Goal: Information Seeking & Learning: Understand process/instructions

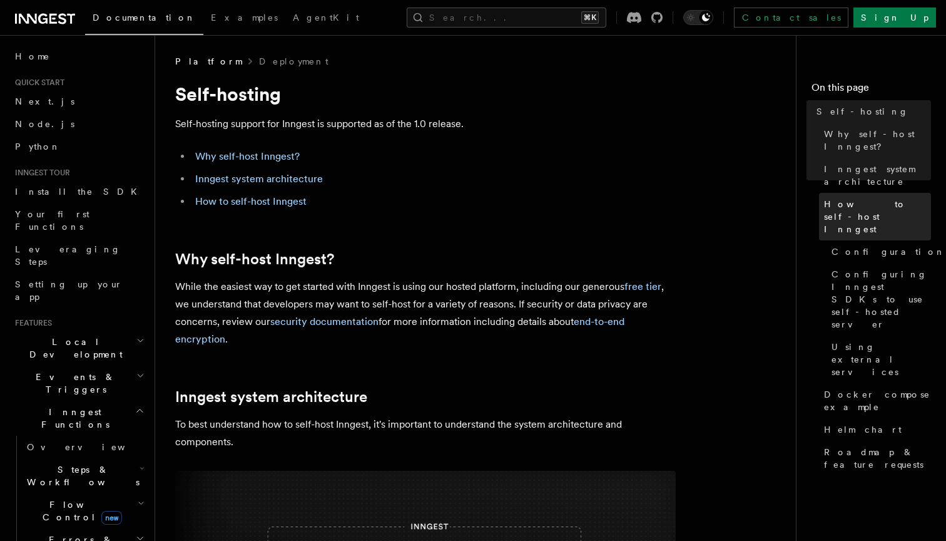
click at [882, 198] on span "How to self-host Inngest" at bounding box center [877, 217] width 107 height 38
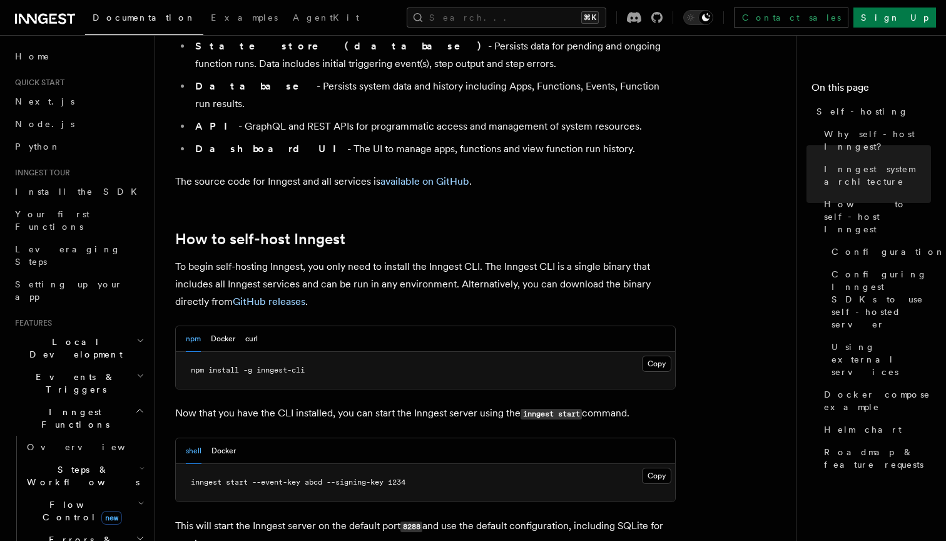
scroll to position [1082, 0]
click at [221, 326] on button "Docker" at bounding box center [223, 339] width 24 height 26
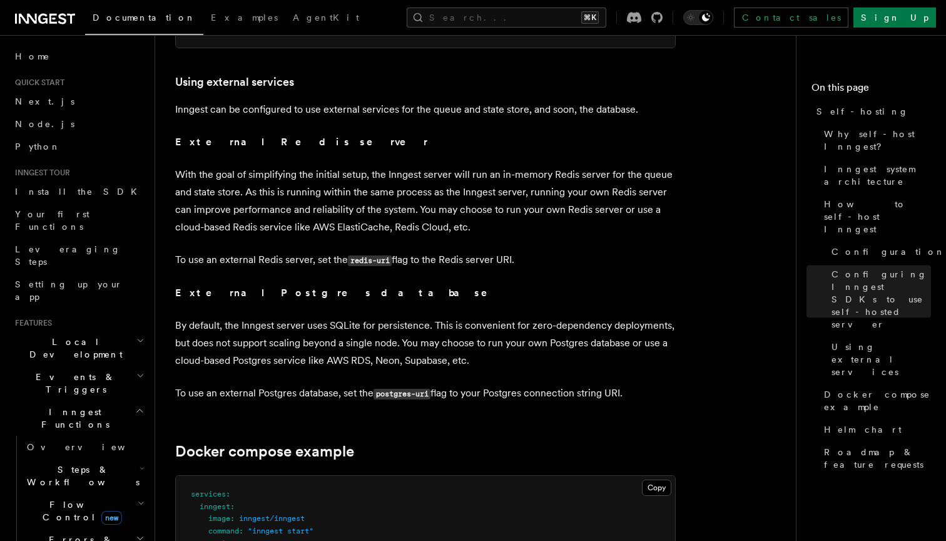
scroll to position [2975, 0]
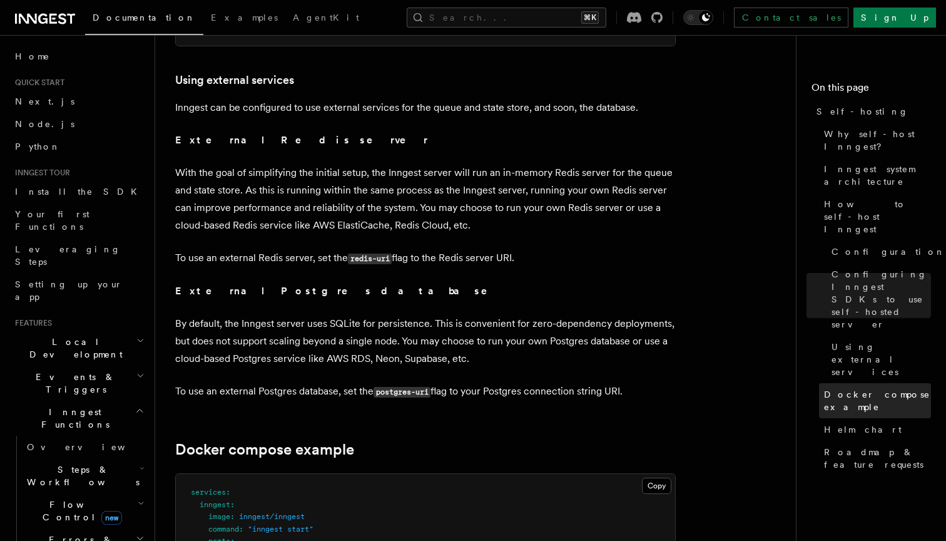
click at [857, 388] on span "Docker compose example" at bounding box center [877, 400] width 107 height 25
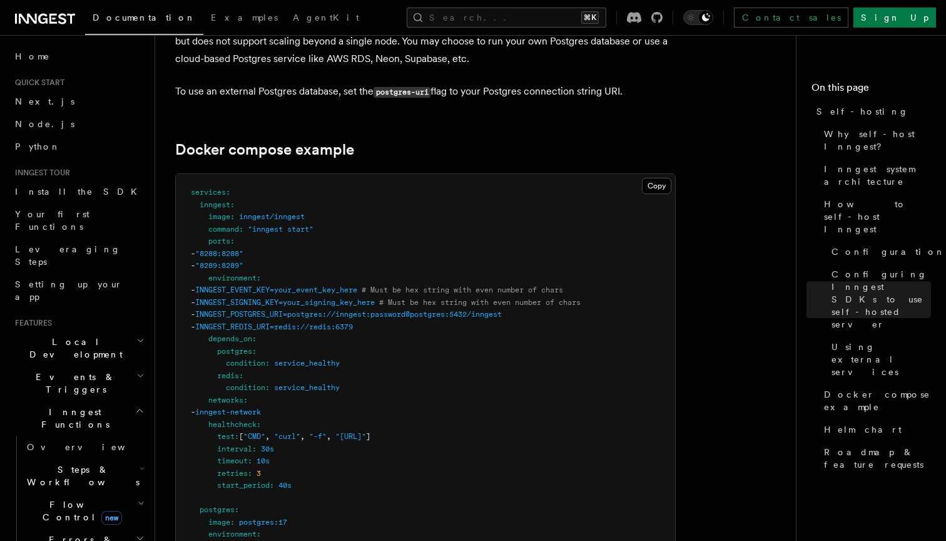
scroll to position [3277, 0]
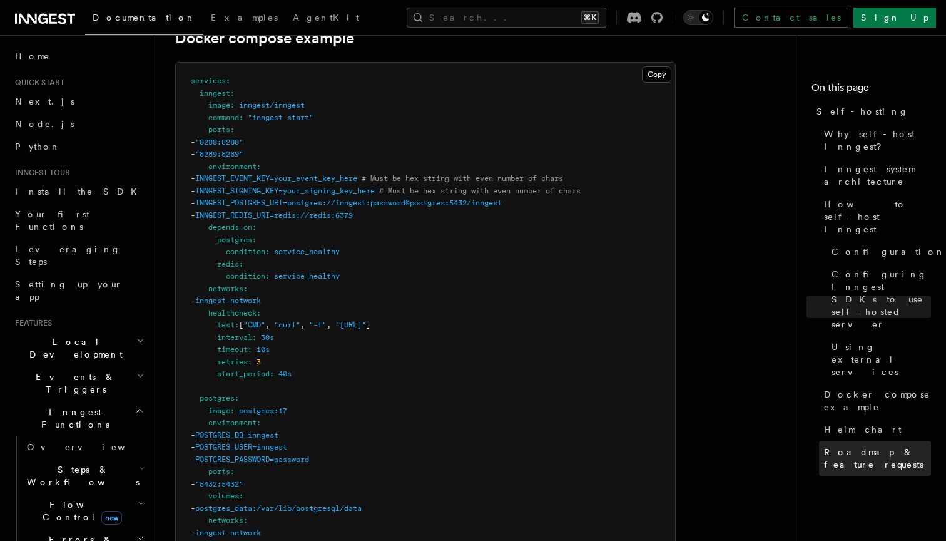
click at [872, 446] on span "Roadmap & feature requests" at bounding box center [877, 458] width 107 height 25
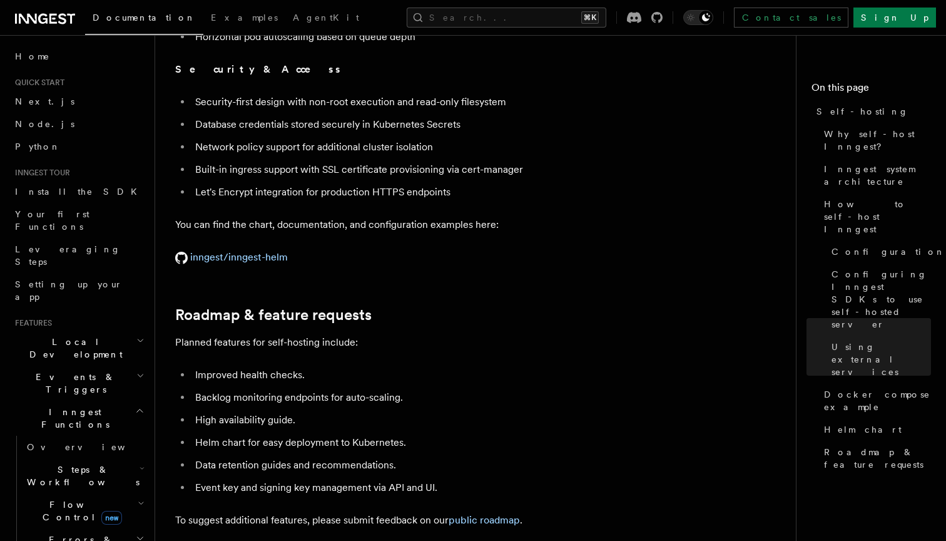
scroll to position [4594, 0]
click at [848, 388] on span "Docker compose example" at bounding box center [877, 400] width 107 height 25
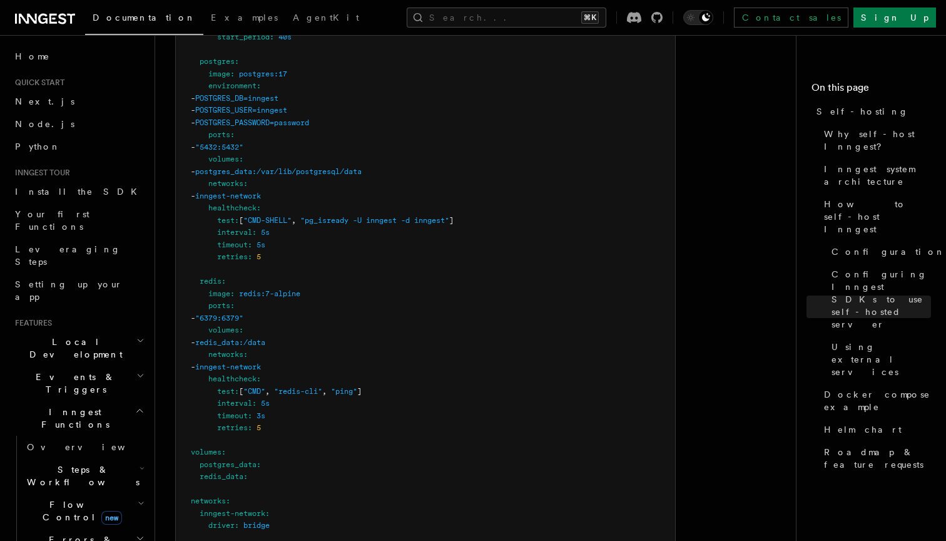
scroll to position [3769, 0]
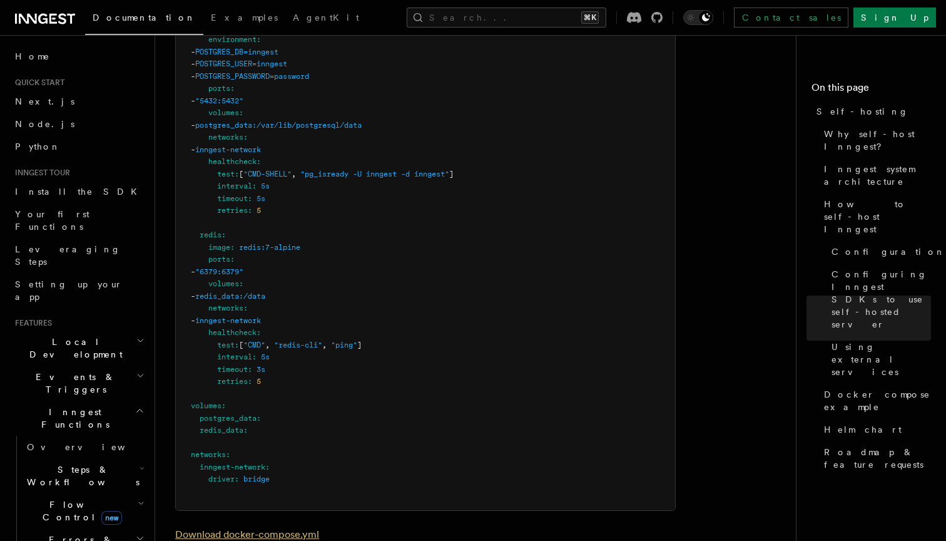
click at [243, 528] on link "Download docker-compose.yml" at bounding box center [247, 534] width 144 height 12
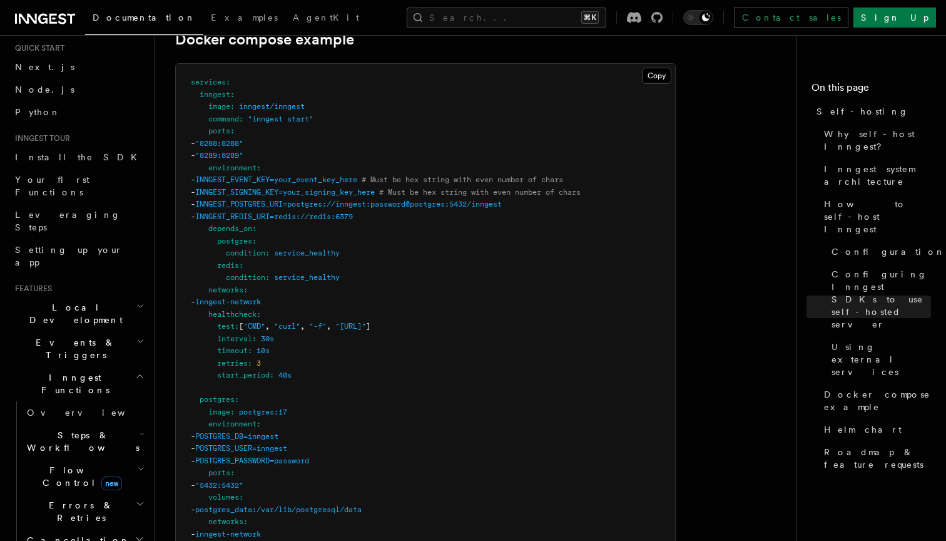
scroll to position [36, 0]
click at [70, 300] on span "Local Development" at bounding box center [73, 312] width 126 height 25
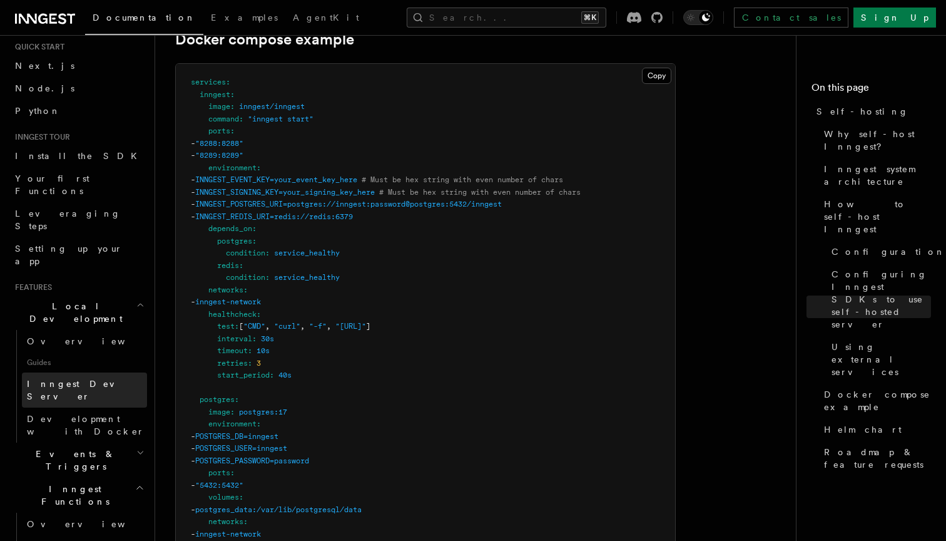
click at [61, 379] on span "Inngest Dev Server" at bounding box center [80, 390] width 107 height 23
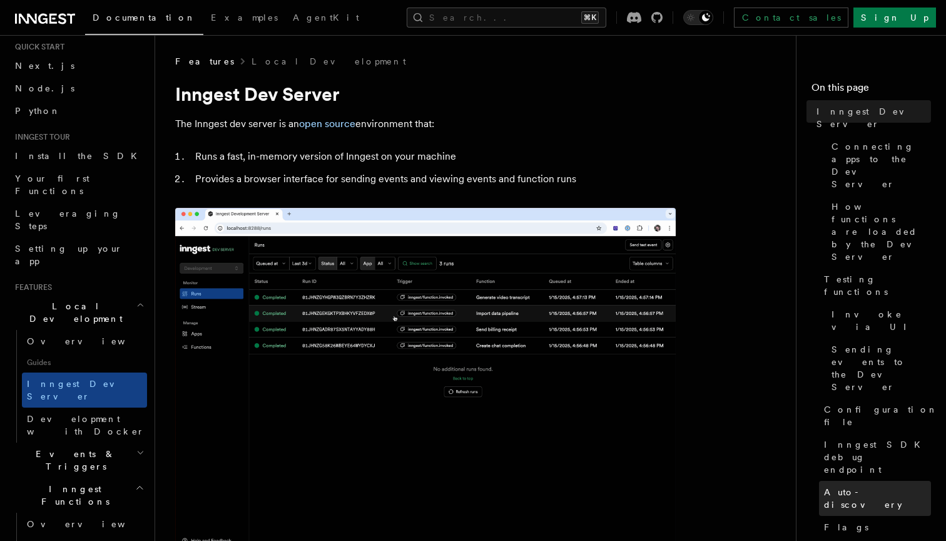
click at [852, 486] on span "Auto-discovery" at bounding box center [877, 498] width 107 height 25
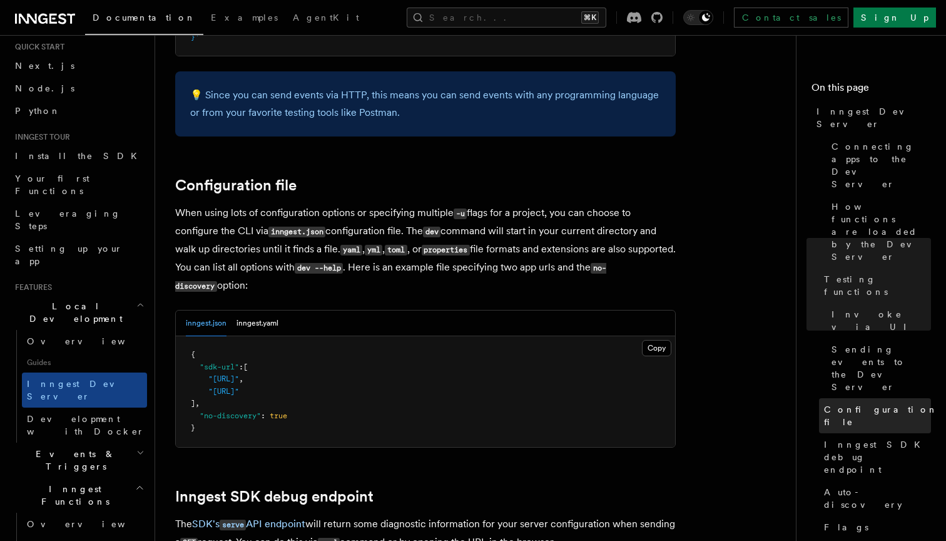
click at [857, 398] on link "Configuration file" at bounding box center [875, 415] width 112 height 35
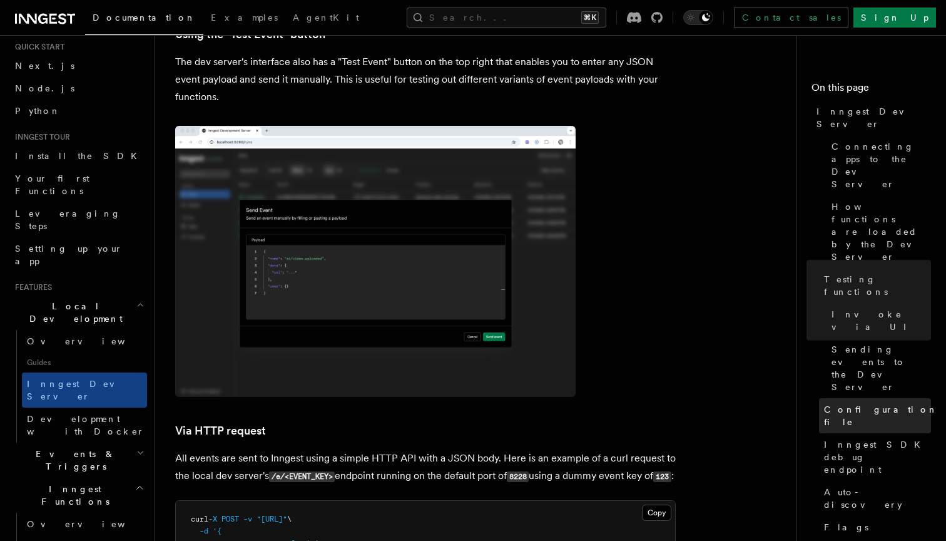
scroll to position [2588, 0]
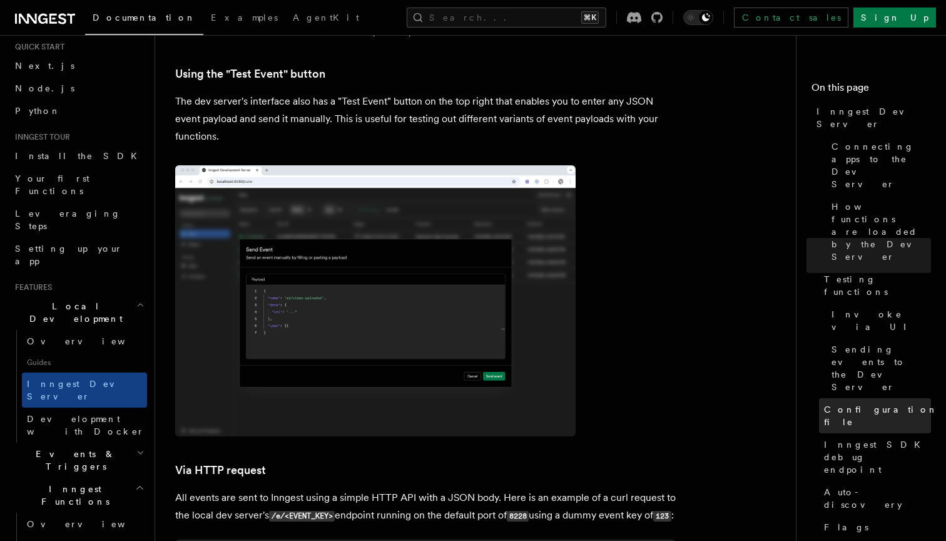
click at [854, 403] on span "Configuration file" at bounding box center [881, 415] width 114 height 25
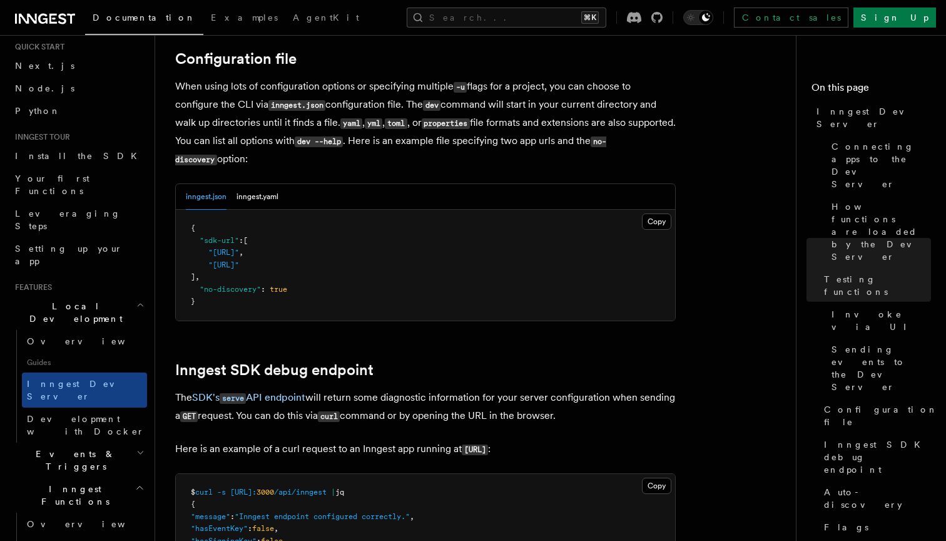
scroll to position [3285, 0]
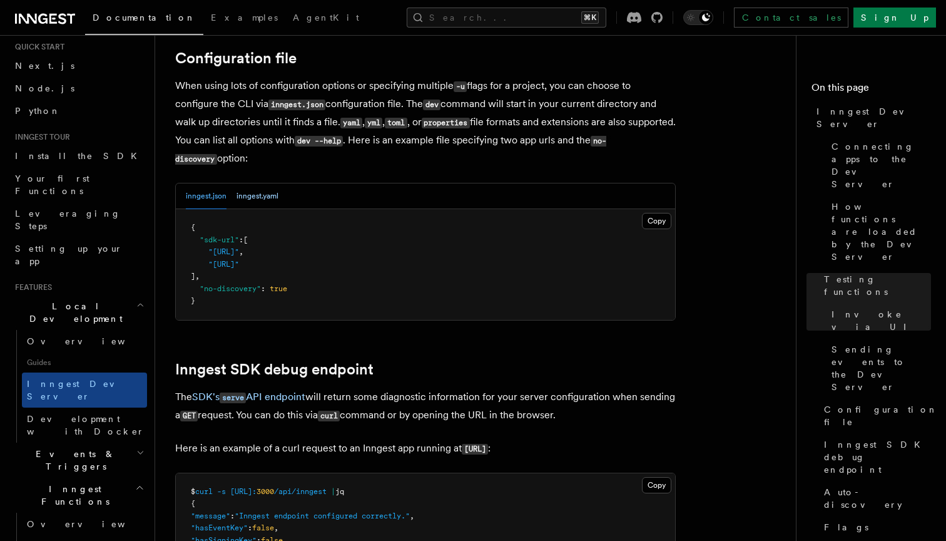
click at [265, 183] on button "inngest.yaml" at bounding box center [258, 196] width 42 height 26
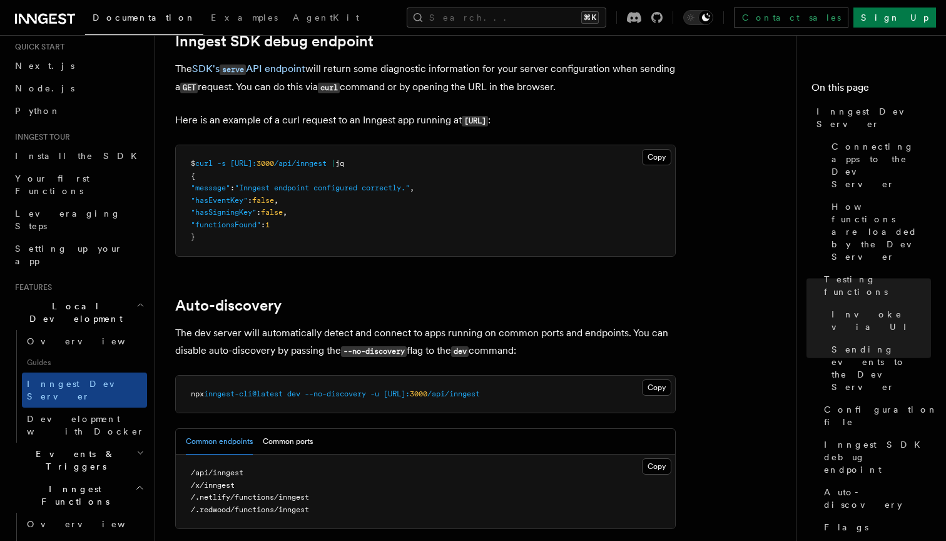
scroll to position [3621, 0]
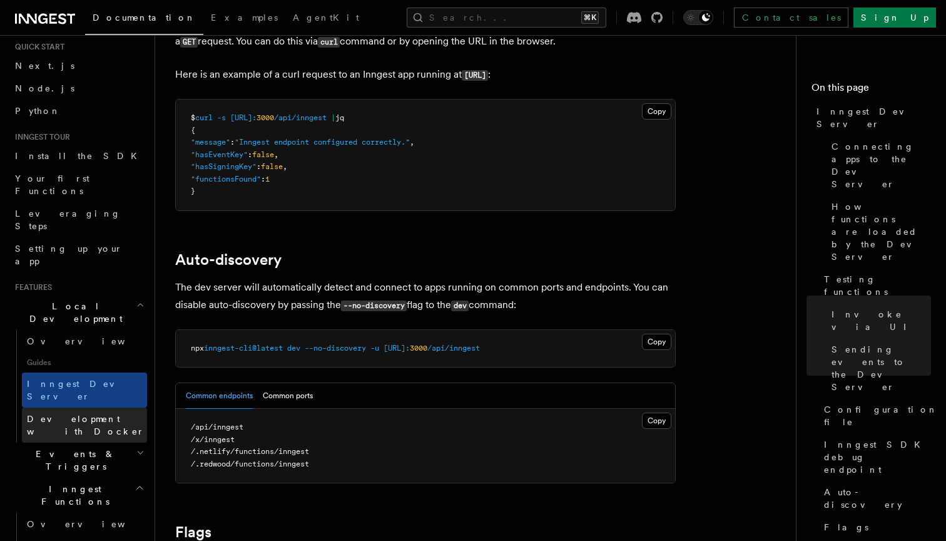
click at [84, 414] on span "Development with Docker" at bounding box center [86, 425] width 118 height 23
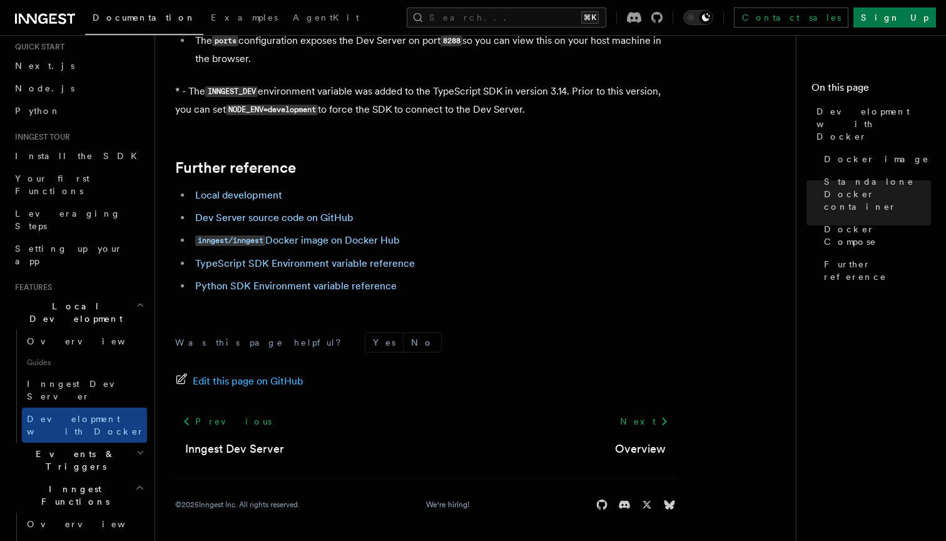
scroll to position [1308, 0]
